Goal: Task Accomplishment & Management: Complete application form

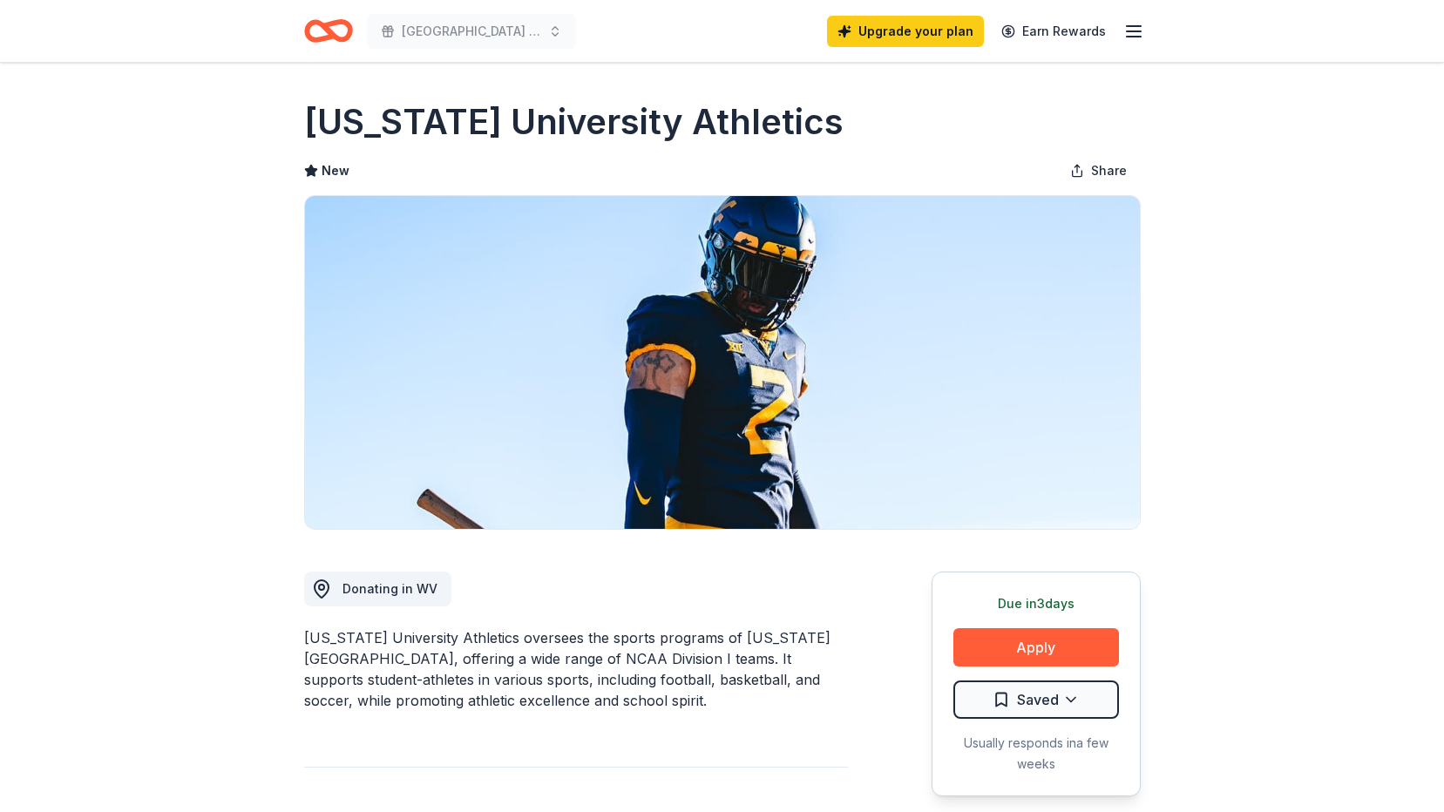
click at [1127, 35] on icon "button" at bounding box center [1133, 31] width 21 height 21
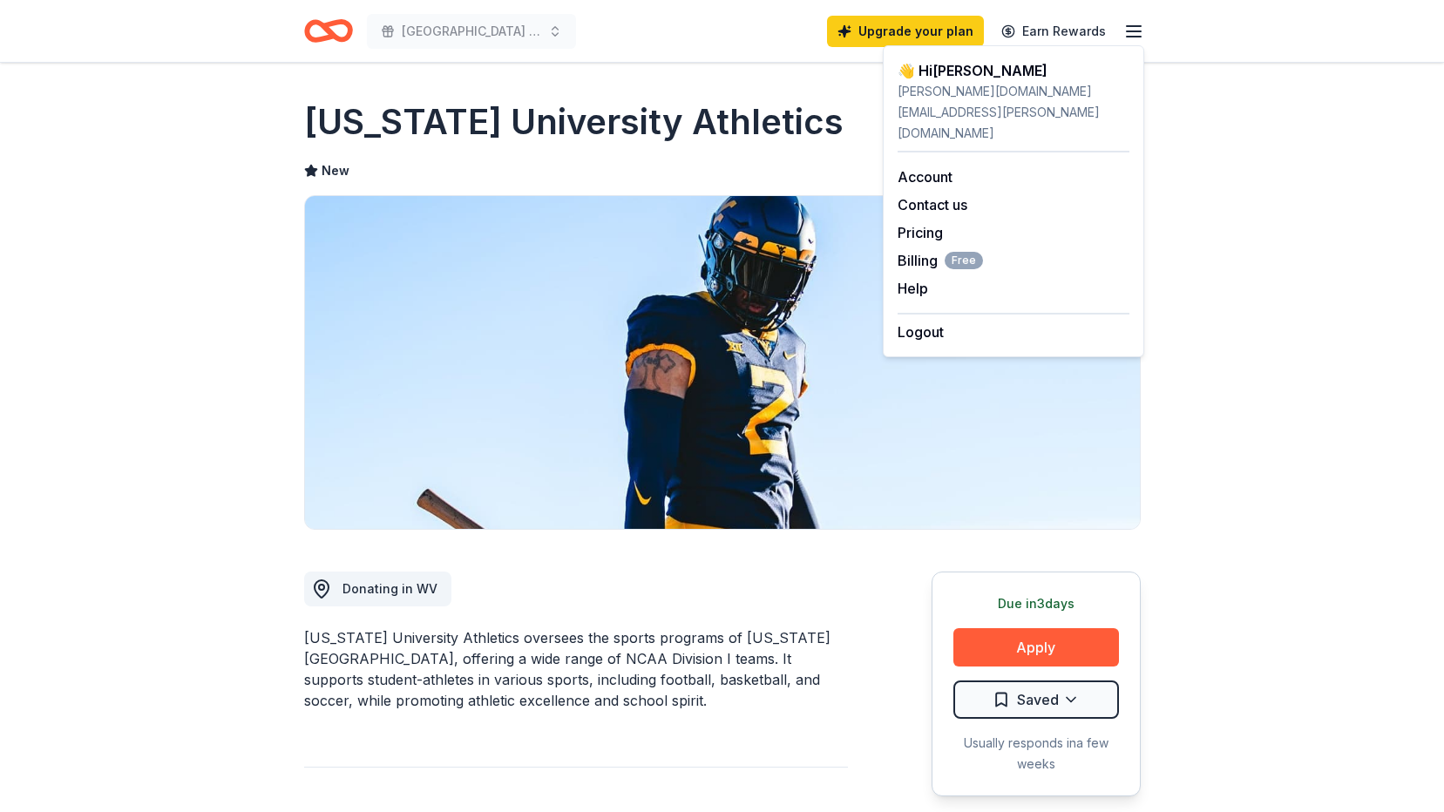
click at [323, 37] on icon "Home" at bounding box center [320, 30] width 27 height 17
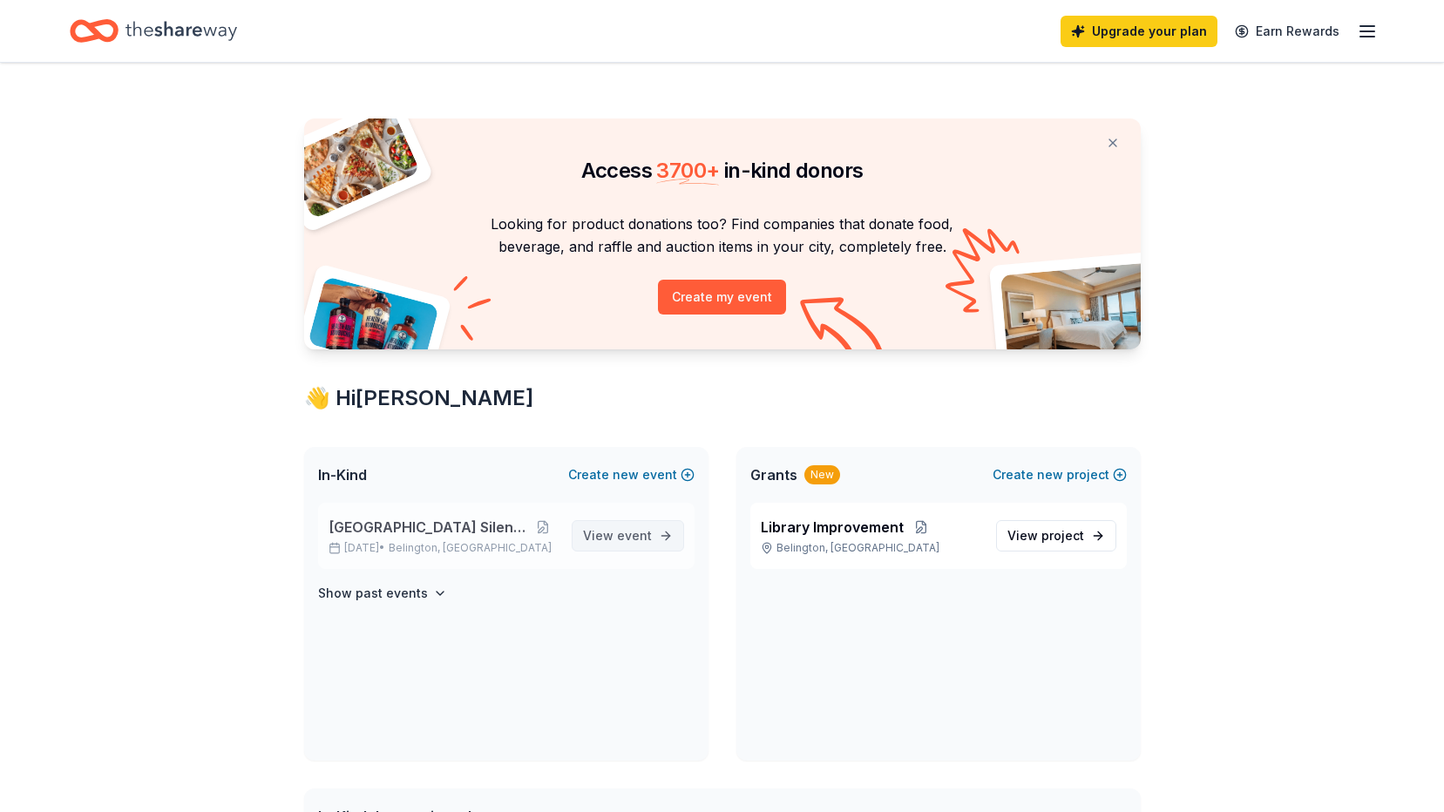
click at [636, 537] on span "event" at bounding box center [634, 535] width 35 height 15
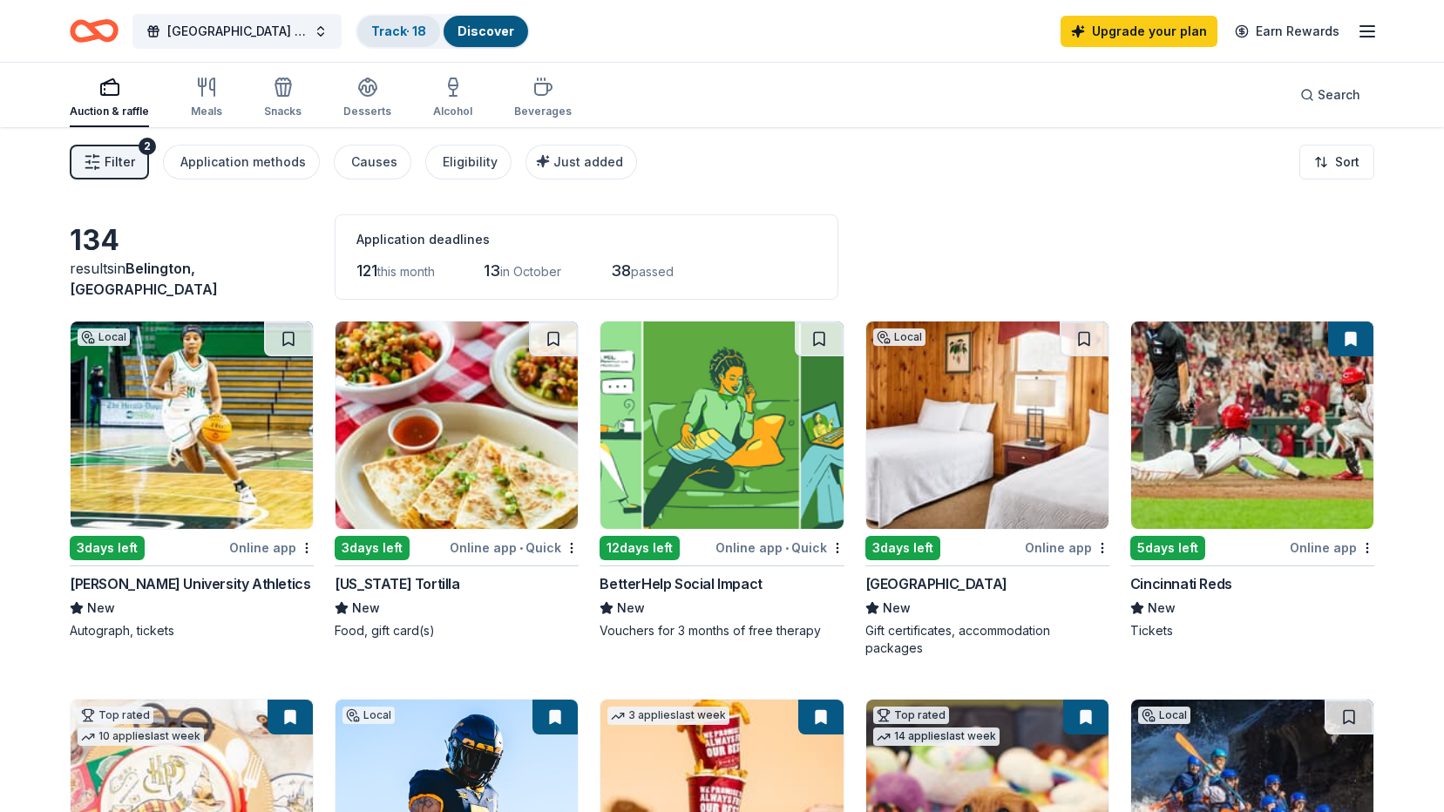
click at [396, 33] on link "Track · 18" at bounding box center [398, 31] width 55 height 15
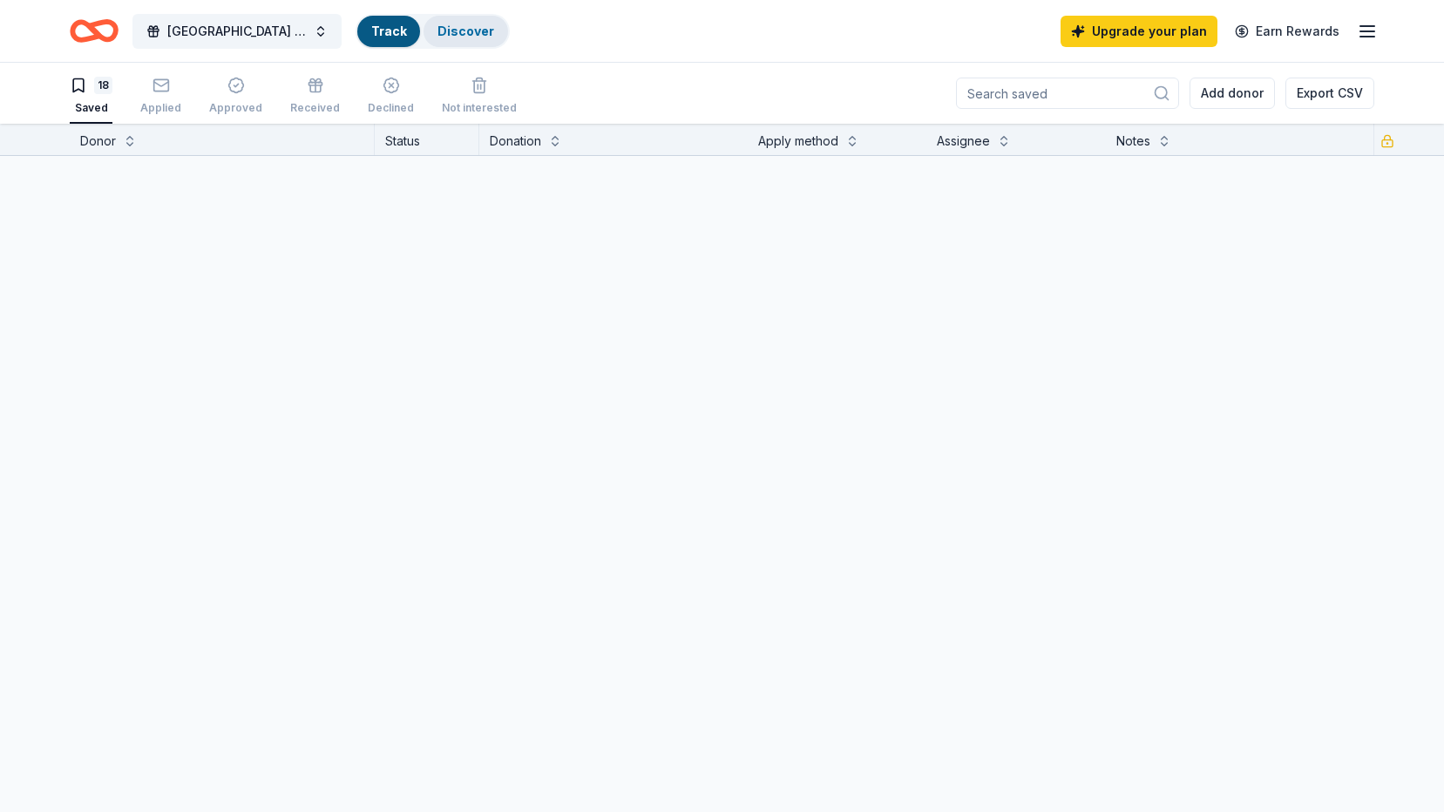
scroll to position [1, 0]
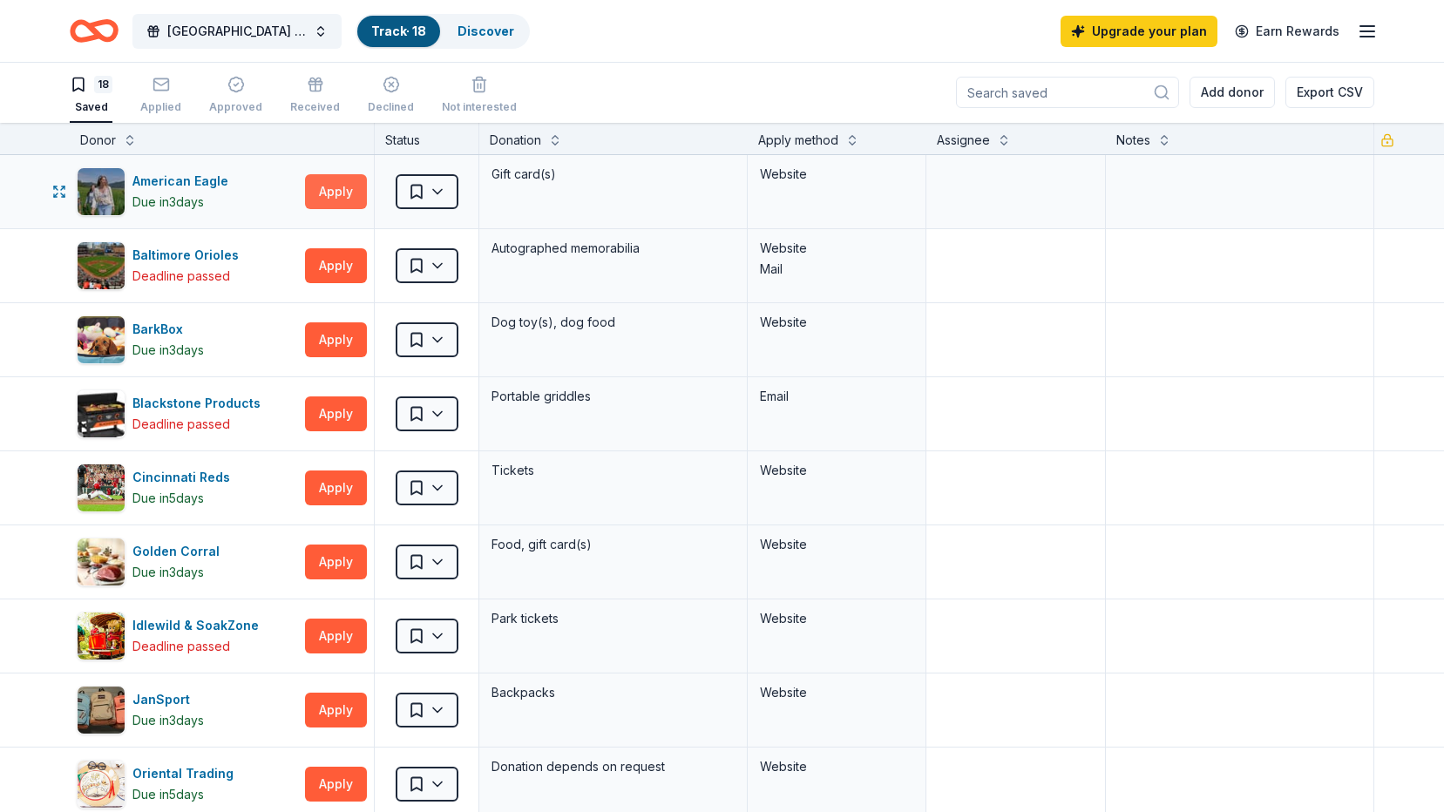
click at [350, 191] on button "Apply" at bounding box center [336, 191] width 62 height 35
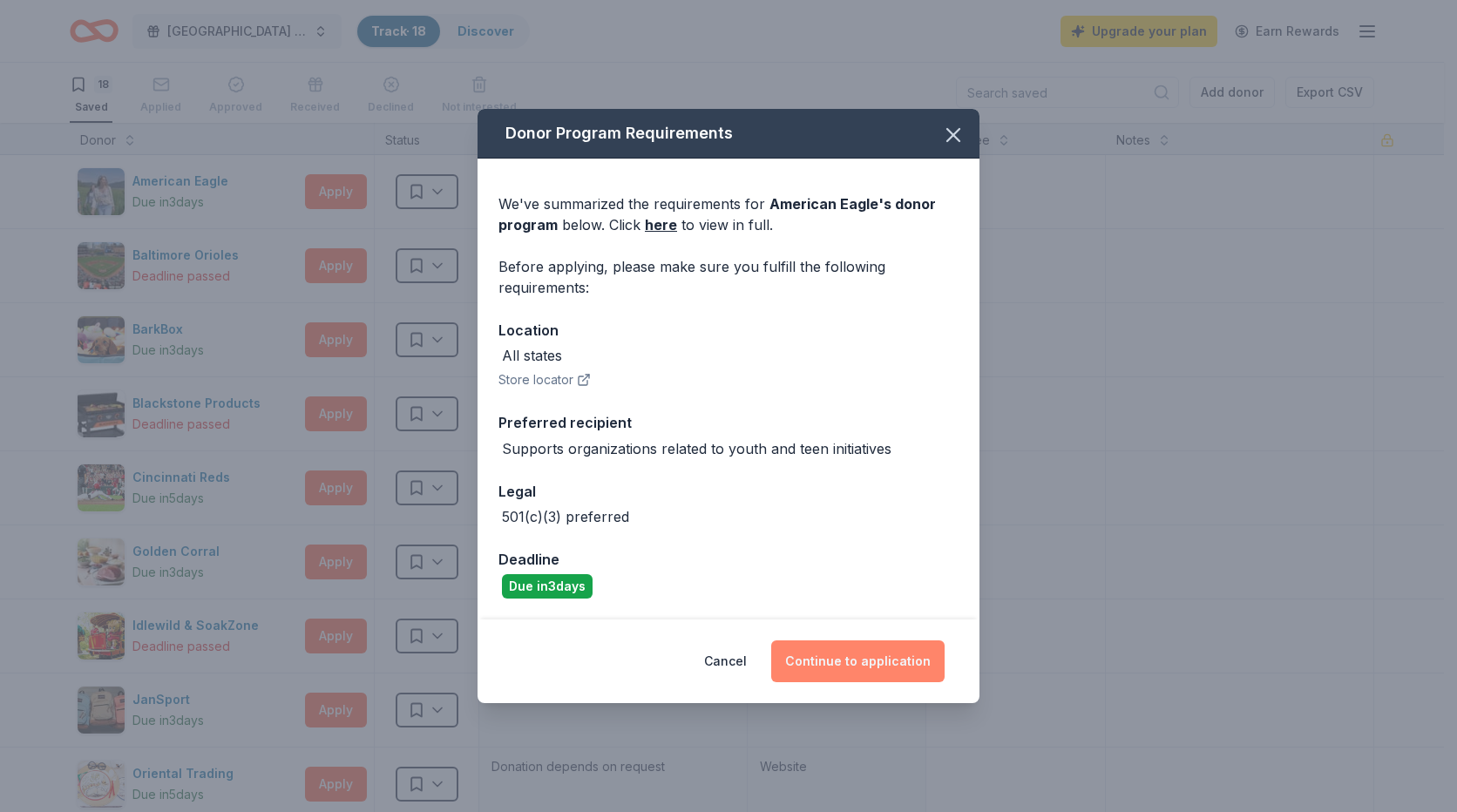
click at [869, 671] on button "Continue to application" at bounding box center [857, 661] width 173 height 42
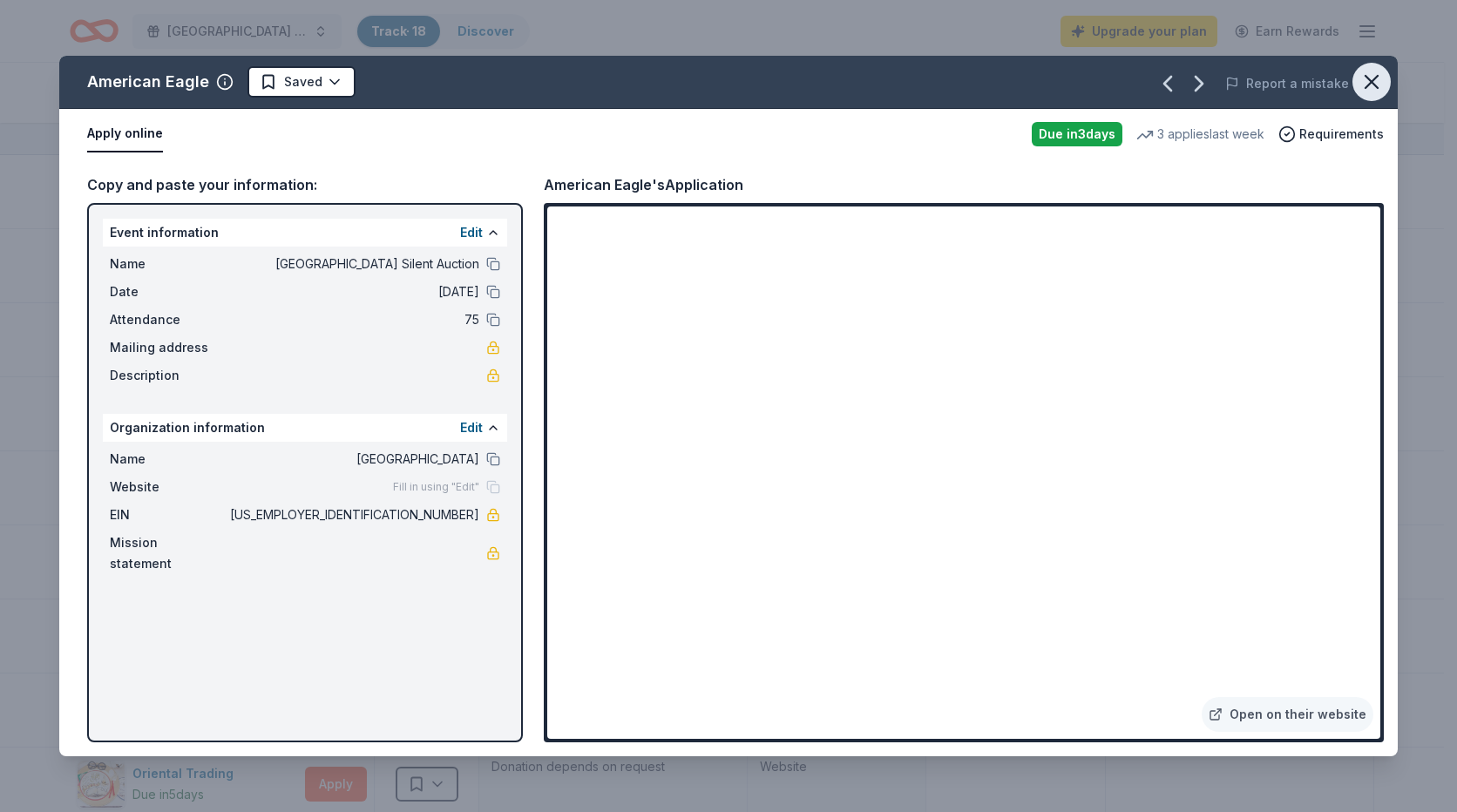
click at [1368, 80] on icon "button" at bounding box center [1371, 82] width 24 height 24
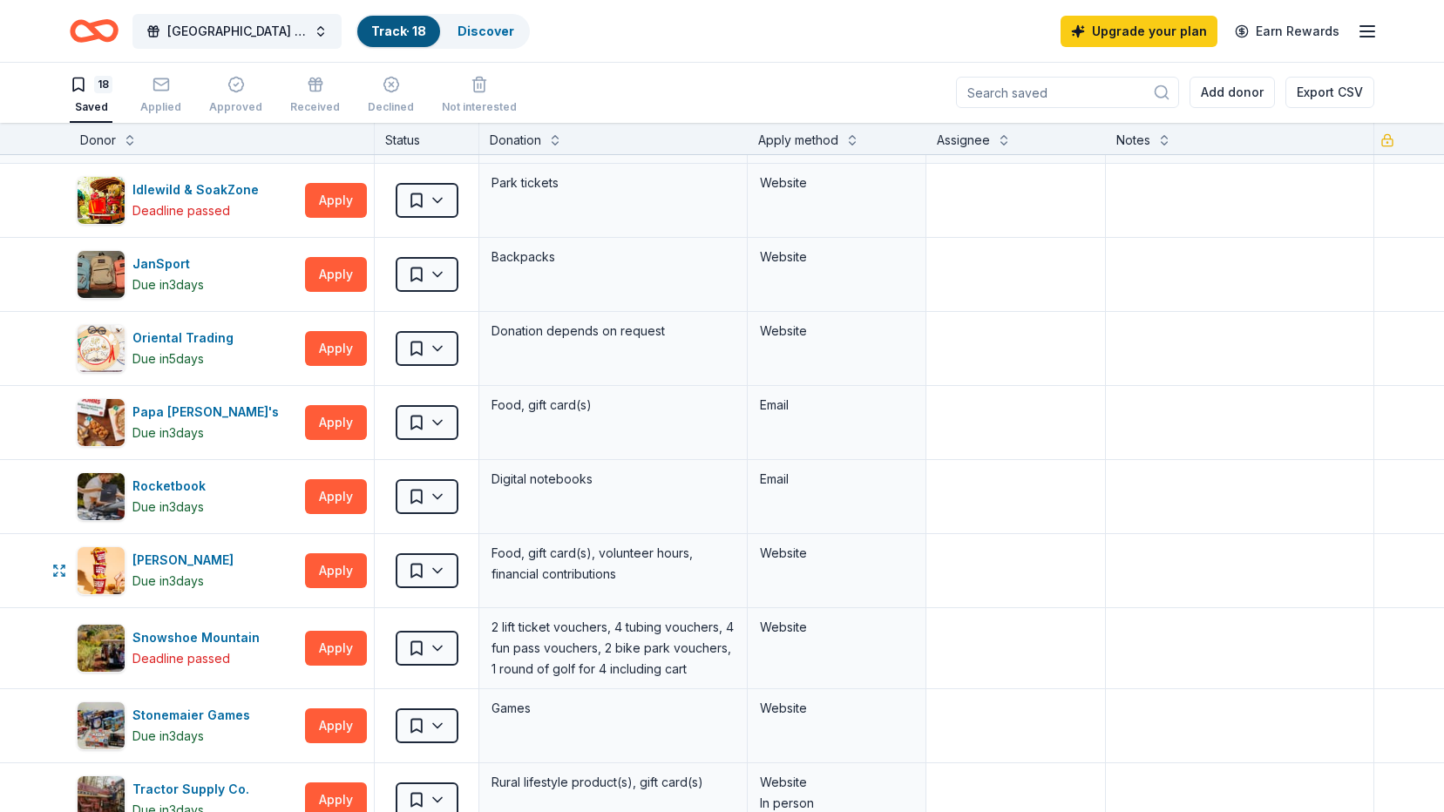
scroll to position [523, 0]
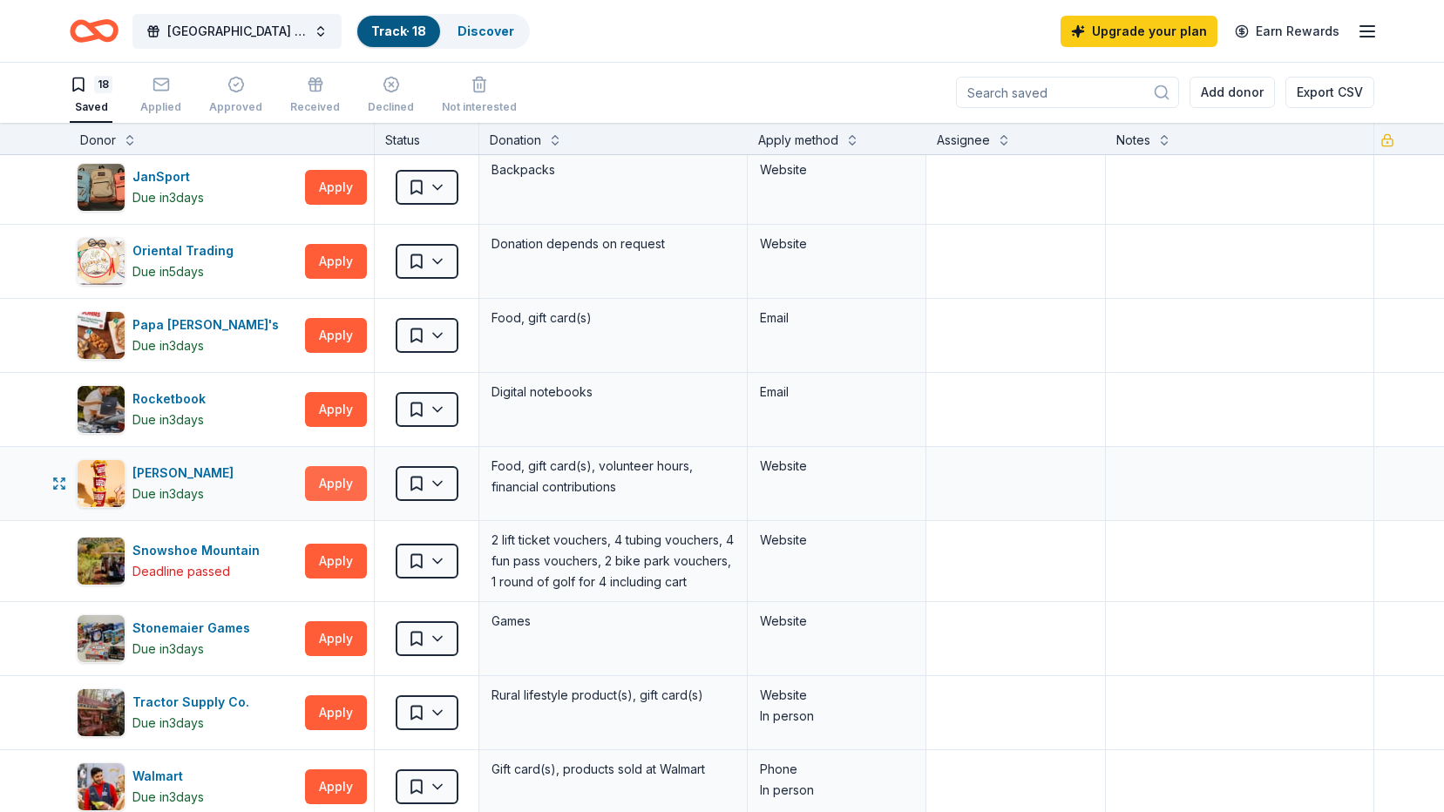
click at [334, 484] on button "Apply" at bounding box center [336, 483] width 62 height 35
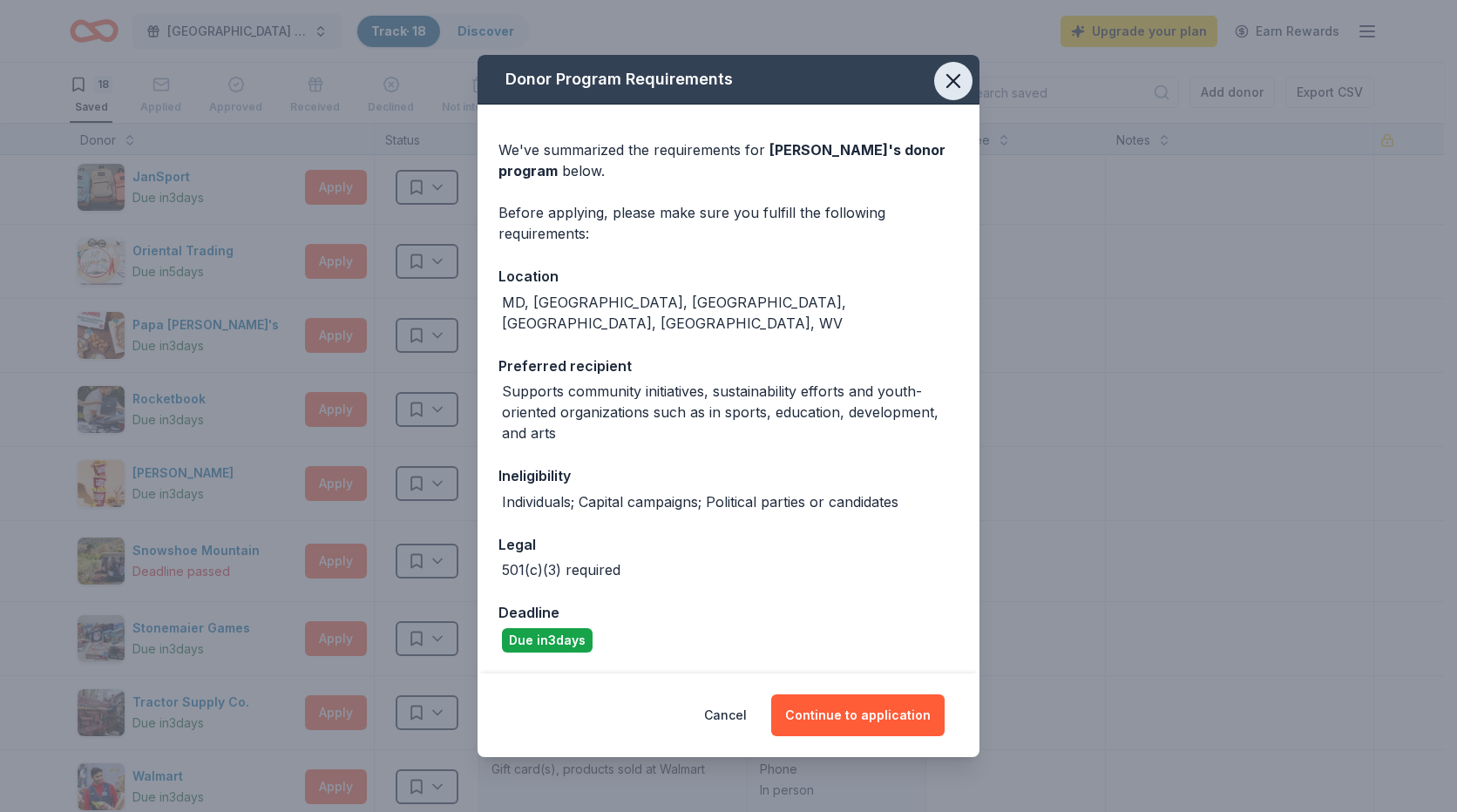
click at [939, 100] on button "button" at bounding box center [953, 81] width 38 height 38
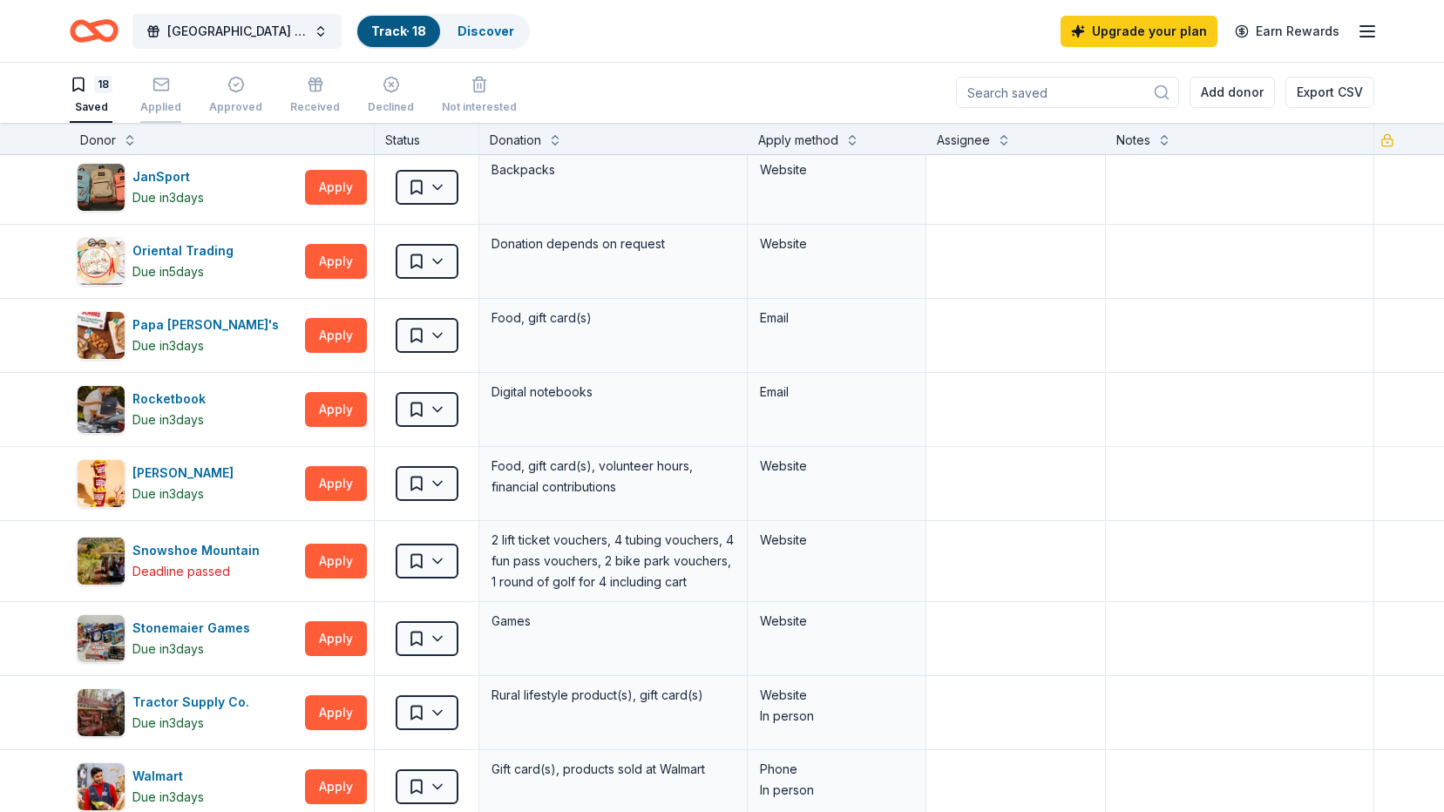
click at [167, 104] on div "Applied" at bounding box center [160, 107] width 41 height 14
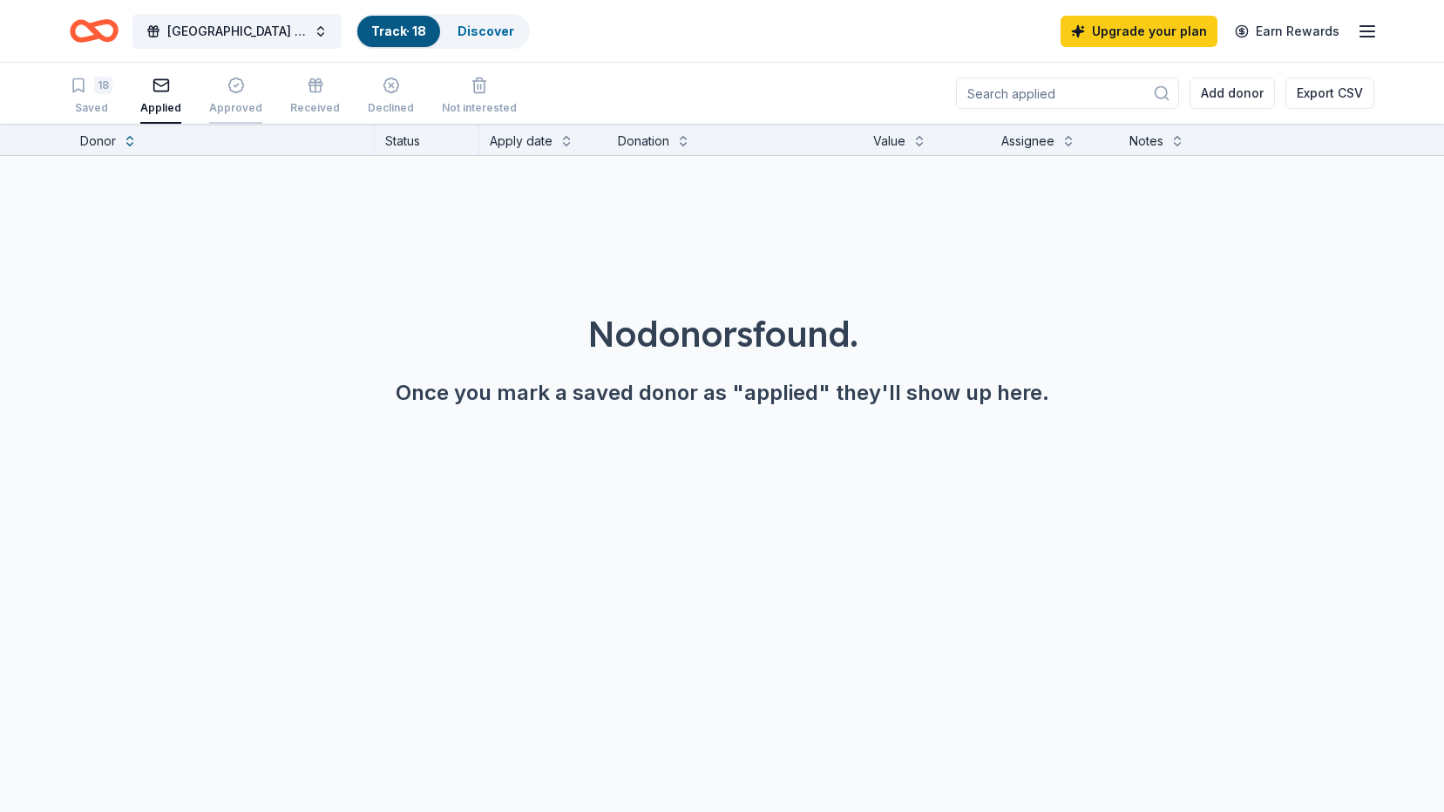
click at [245, 108] on div "Approved" at bounding box center [235, 108] width 53 height 14
click at [294, 101] on div "Received" at bounding box center [315, 108] width 50 height 14
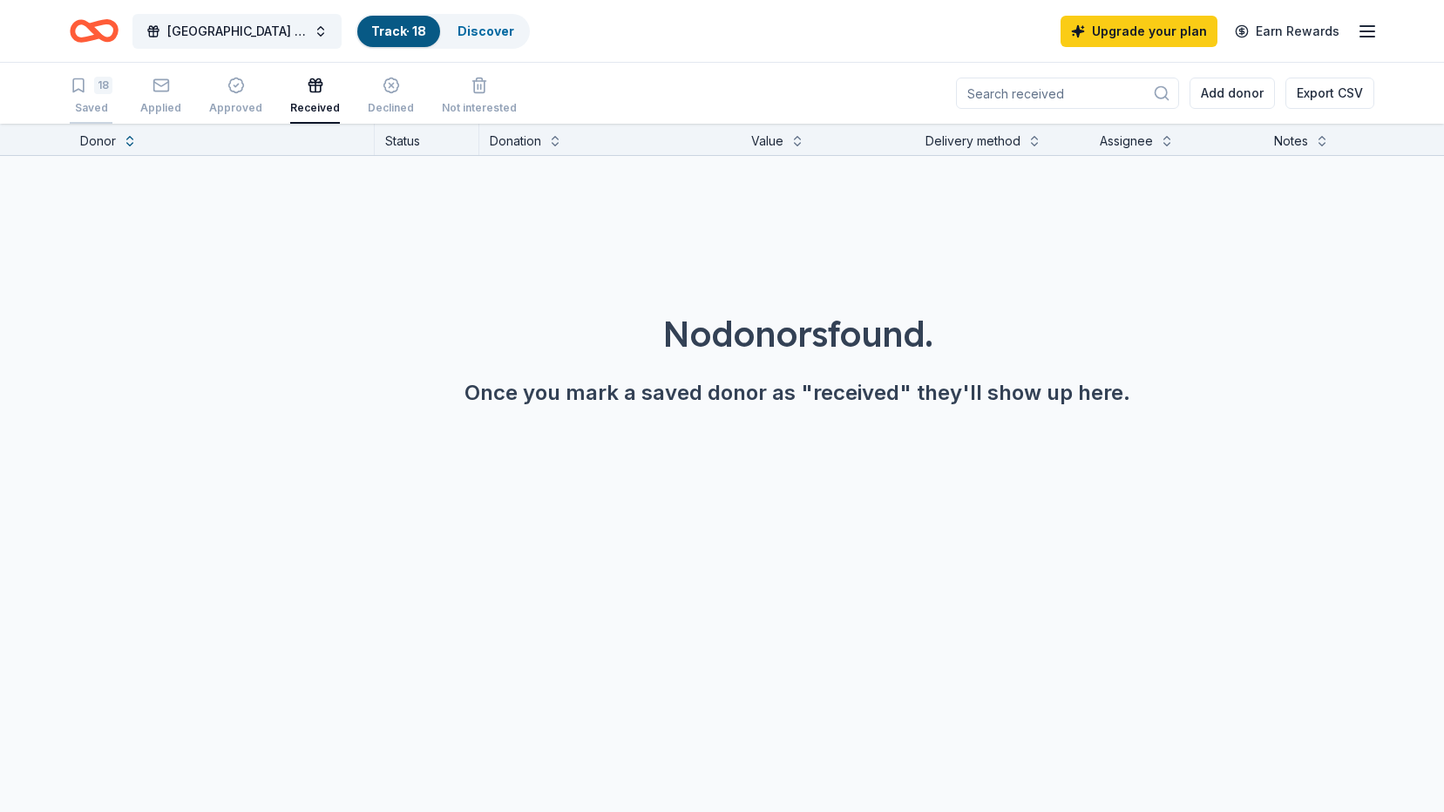
click at [103, 104] on div "Saved" at bounding box center [91, 108] width 43 height 14
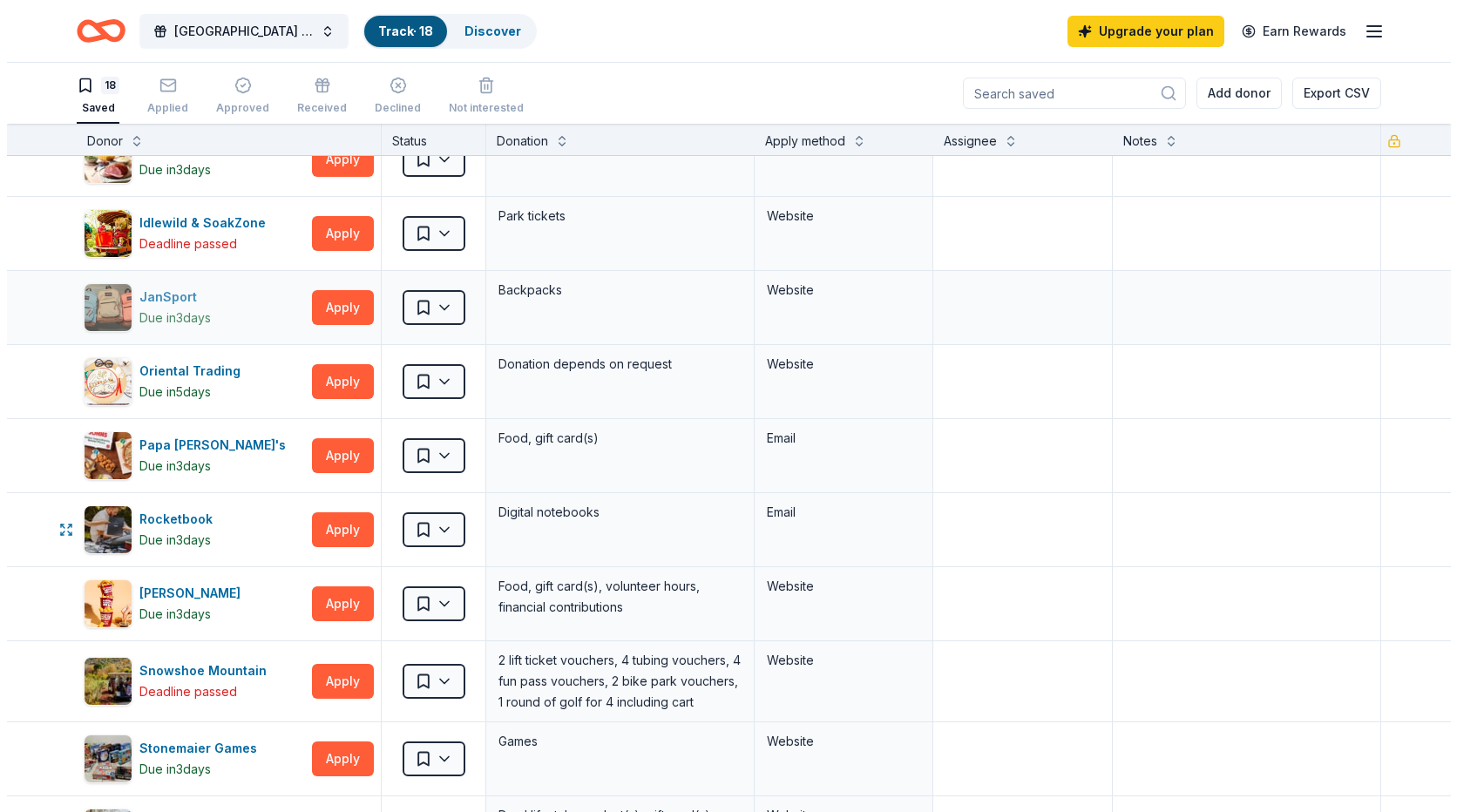
scroll to position [436, 0]
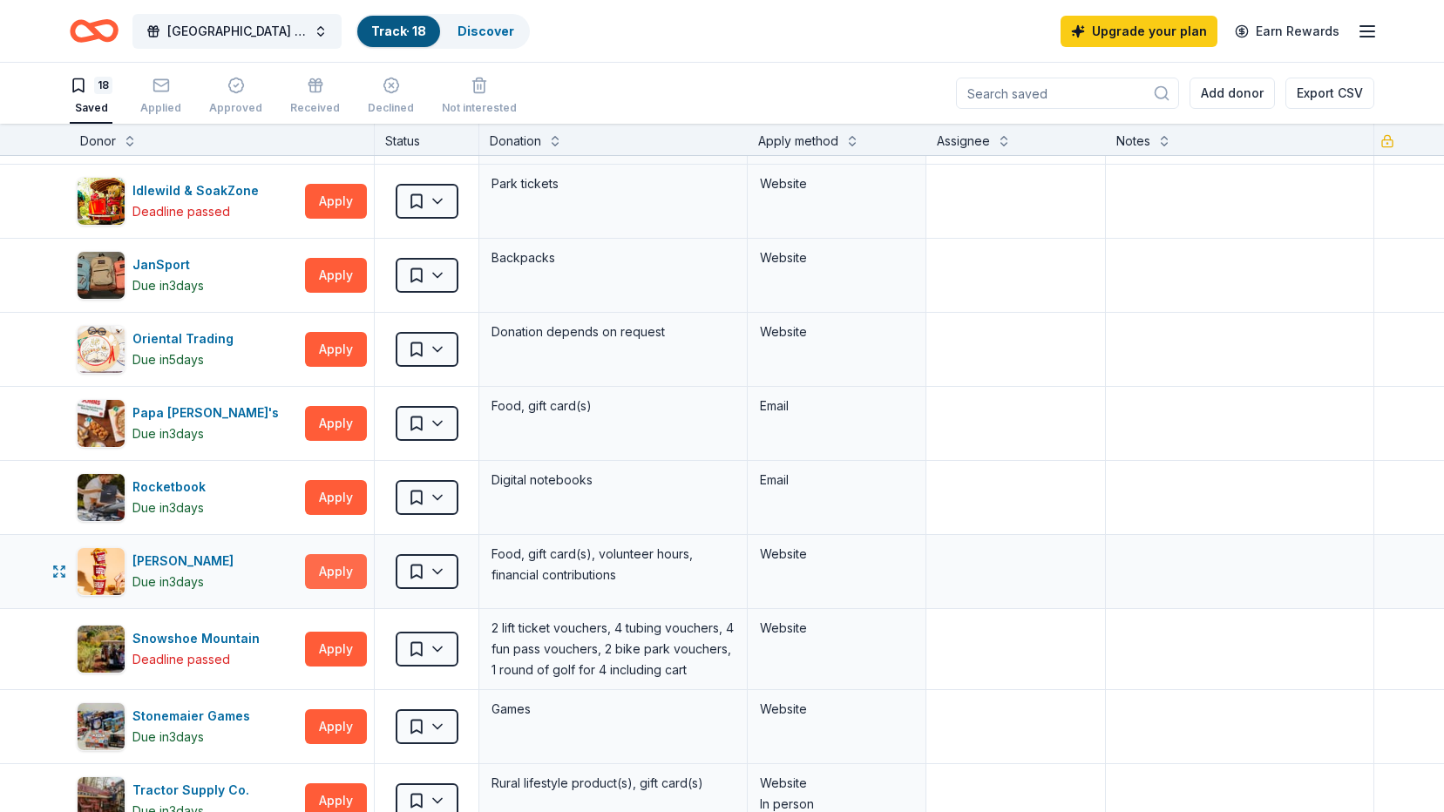
click at [333, 570] on button "Apply" at bounding box center [336, 571] width 62 height 35
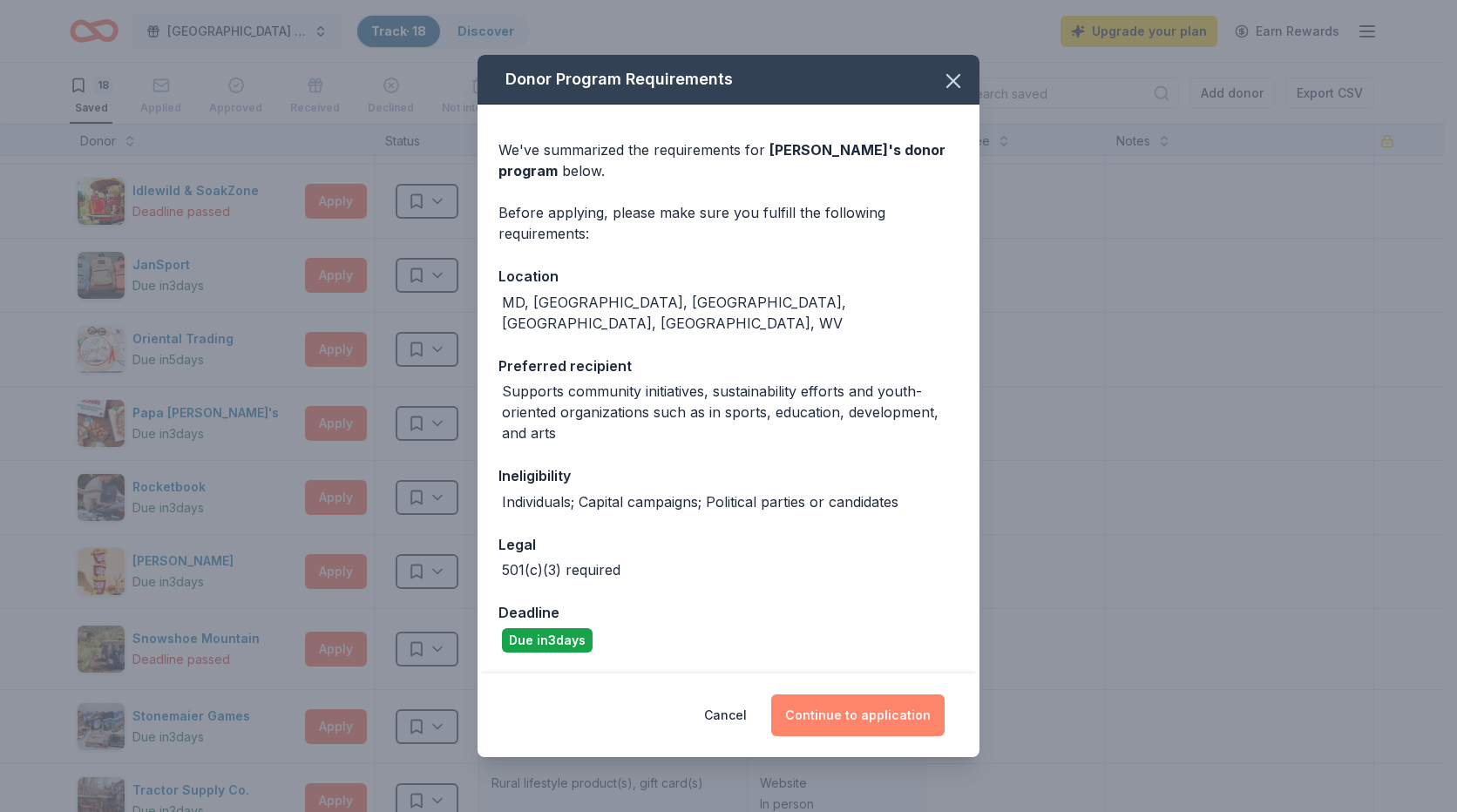
click at [856, 707] on button "Continue to application" at bounding box center [857, 715] width 173 height 42
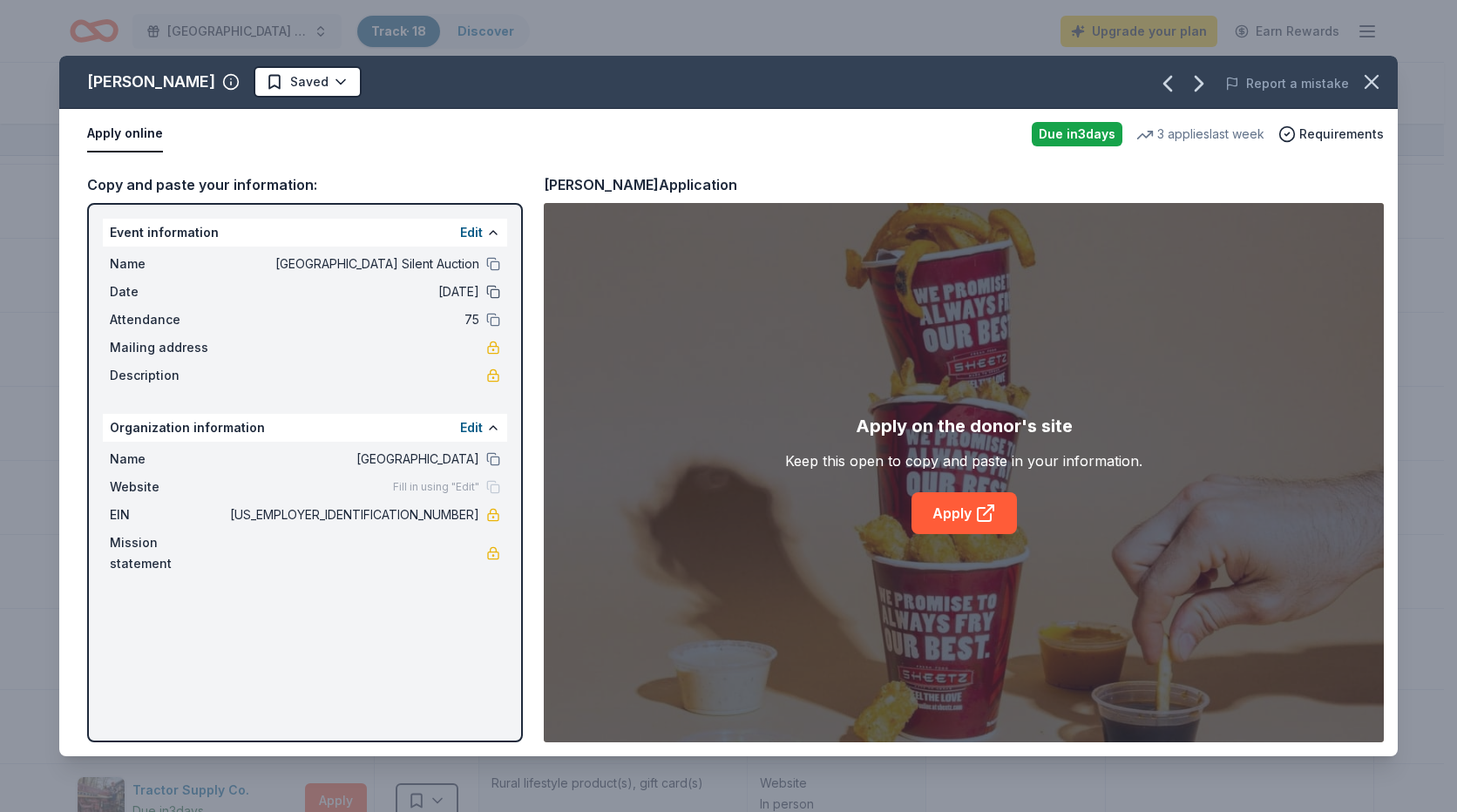
click at [489, 292] on button at bounding box center [493, 292] width 14 height 14
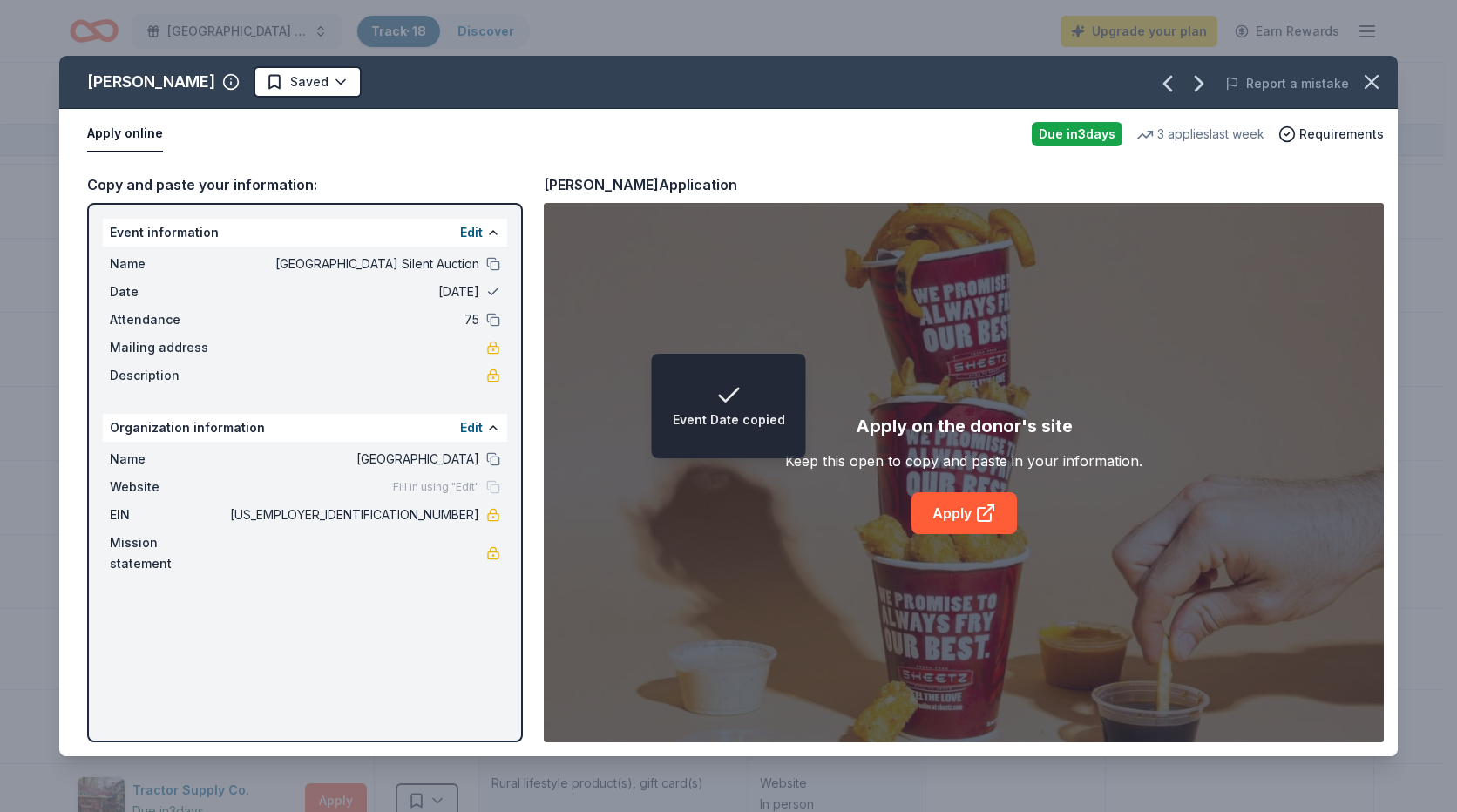
click at [489, 292] on button at bounding box center [493, 292] width 14 height 14
click at [446, 288] on span "[DATE]" at bounding box center [353, 291] width 253 height 21
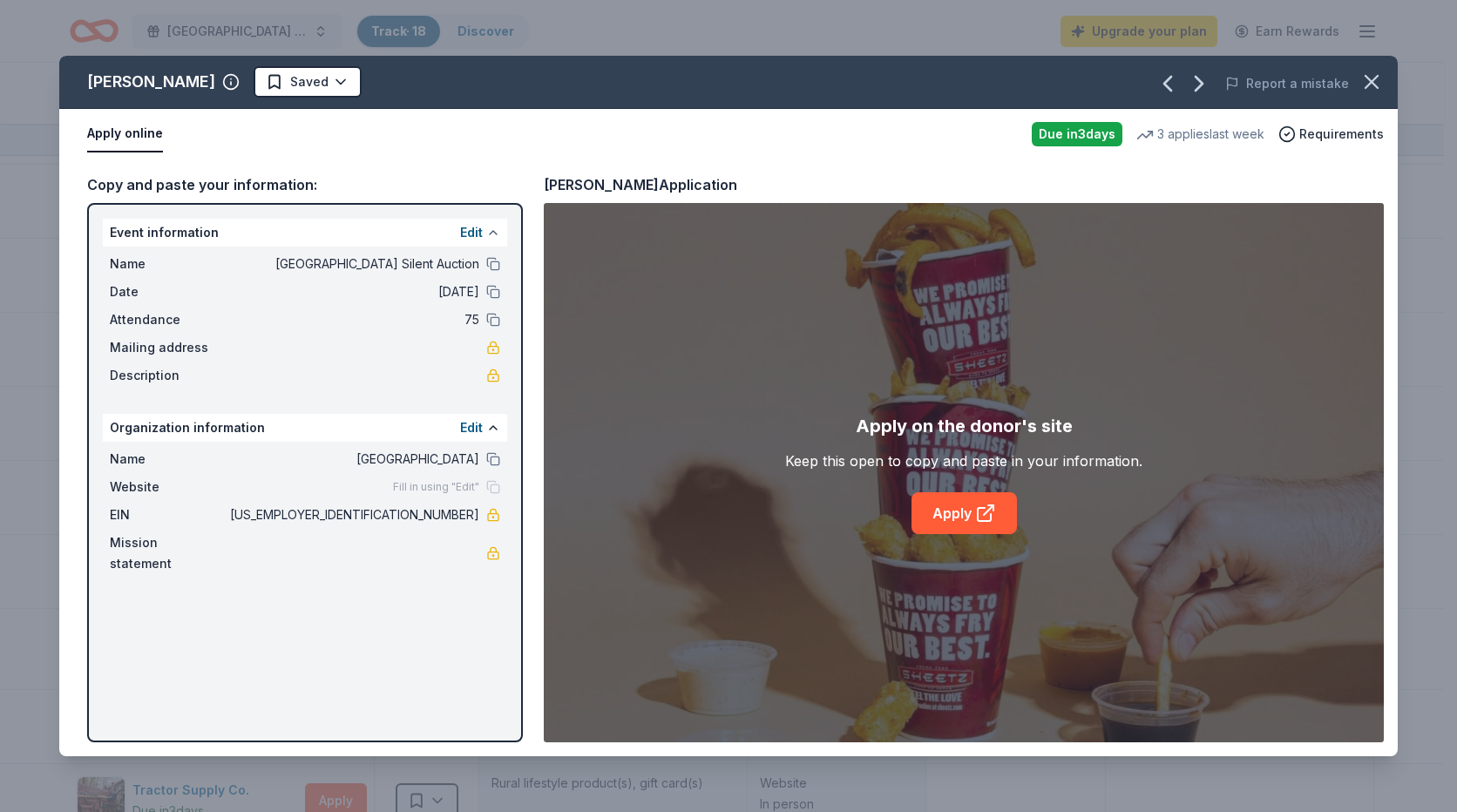
click at [490, 233] on button at bounding box center [493, 233] width 14 height 14
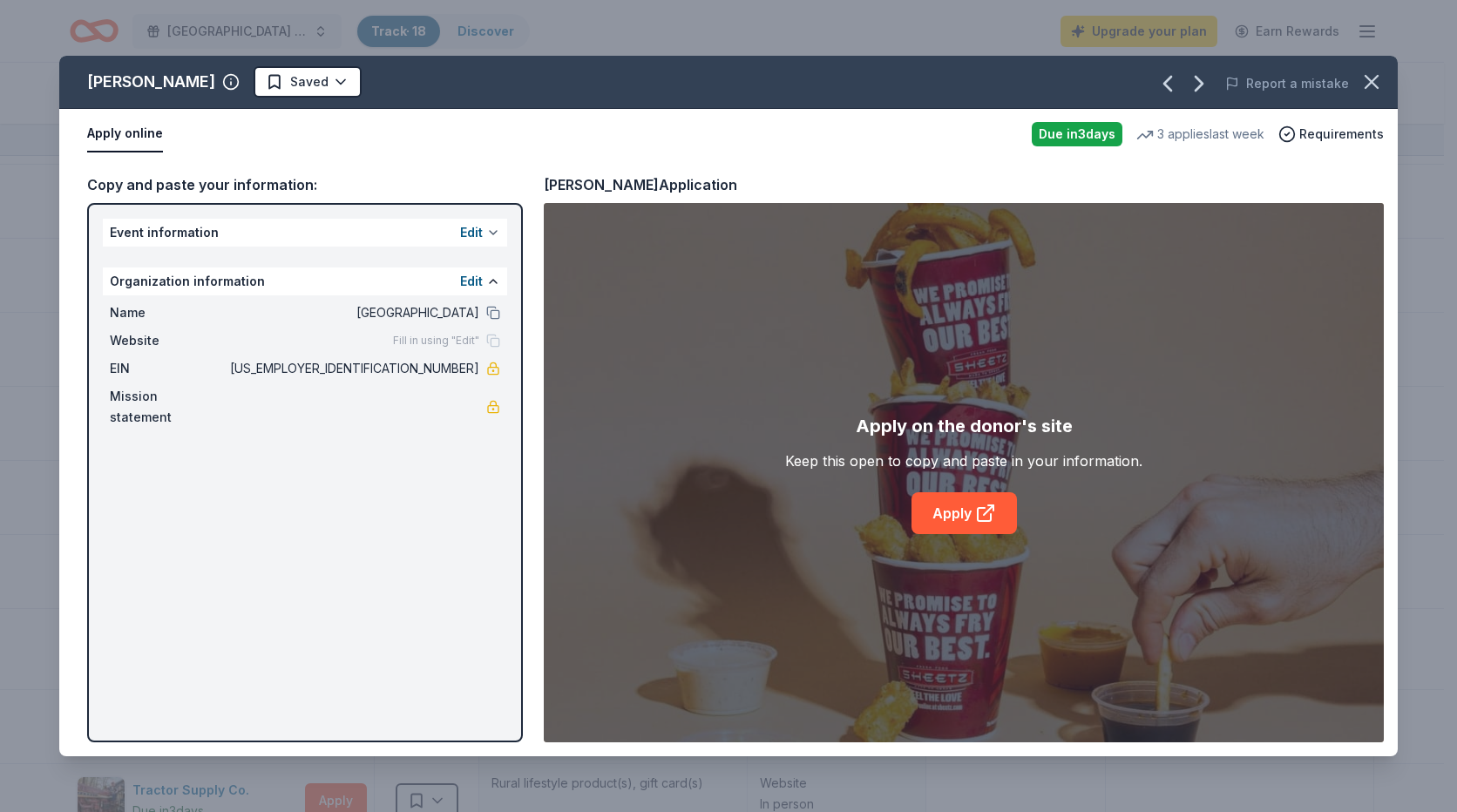
click at [490, 233] on button at bounding box center [493, 233] width 14 height 14
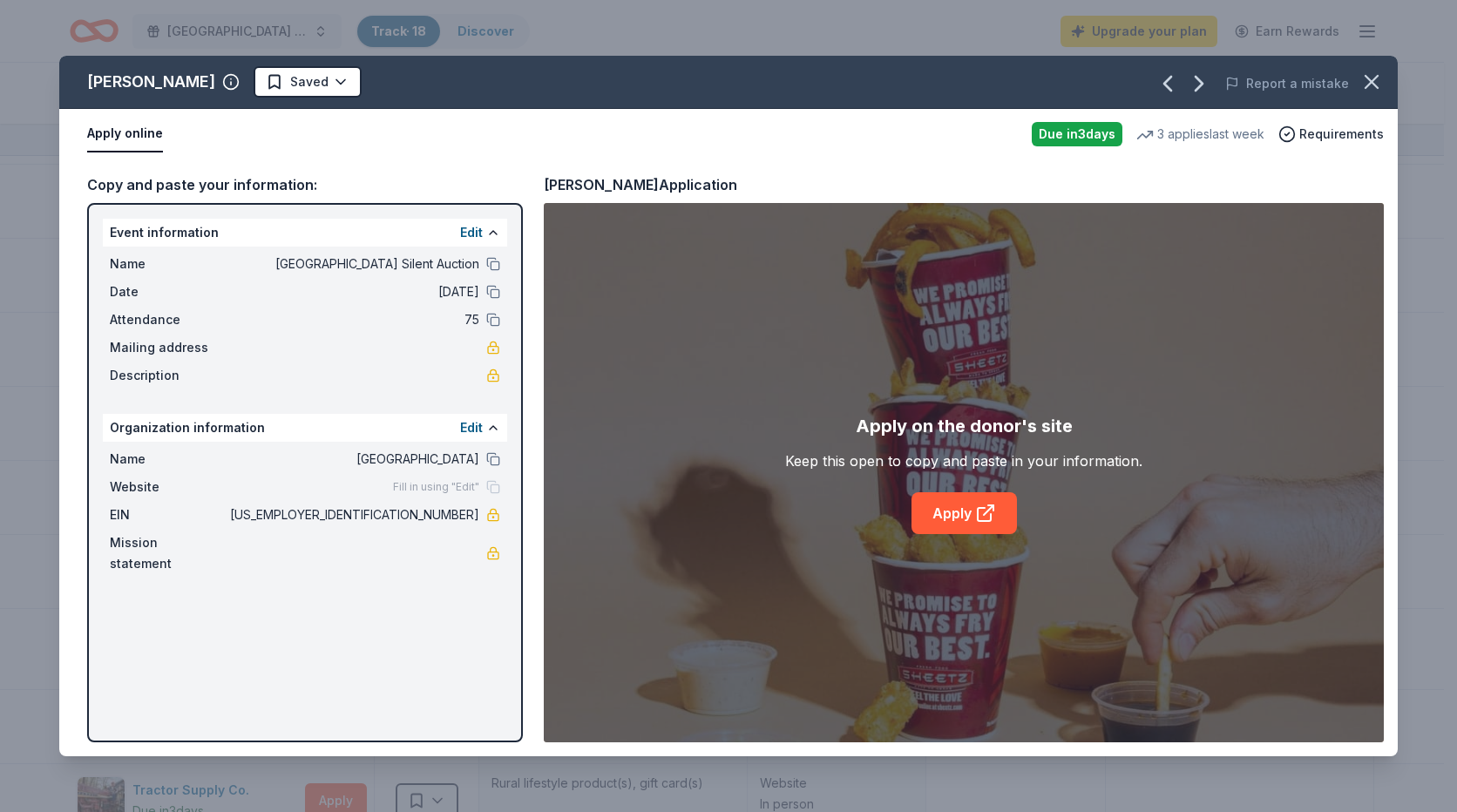
click at [462, 292] on span "[DATE]" at bounding box center [353, 291] width 253 height 21
click at [490, 268] on button at bounding box center [493, 264] width 14 height 14
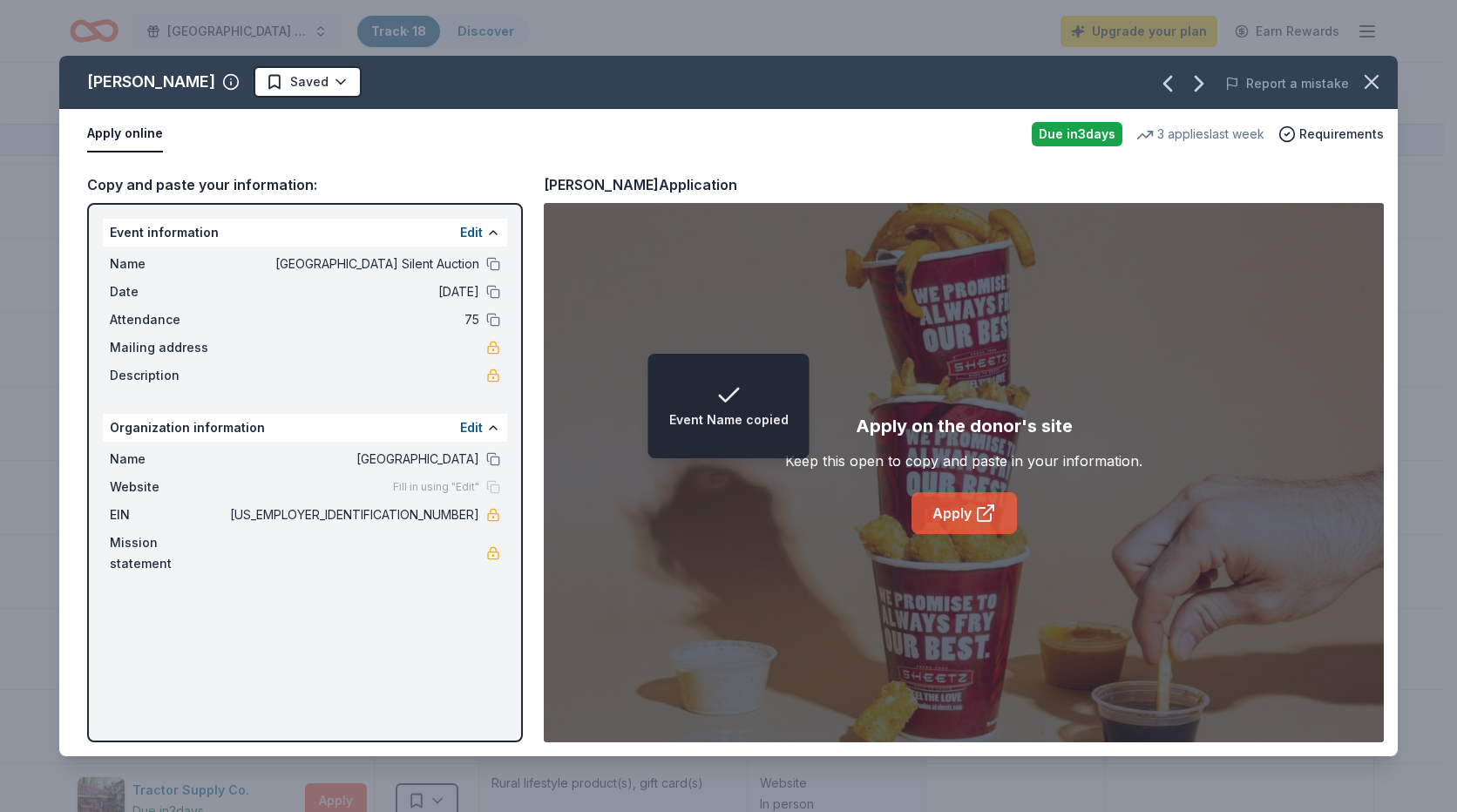
click at [991, 512] on icon at bounding box center [985, 513] width 21 height 21
